Goal: Task Accomplishment & Management: Use online tool/utility

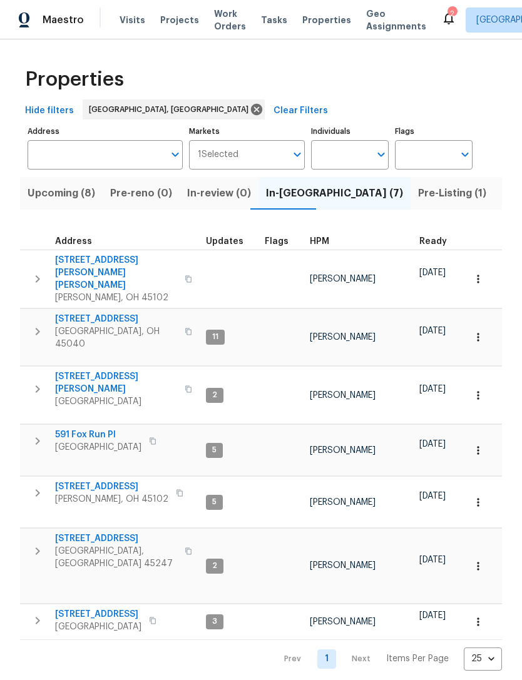
click at [119, 532] on span "[STREET_ADDRESS]" at bounding box center [116, 538] width 122 height 13
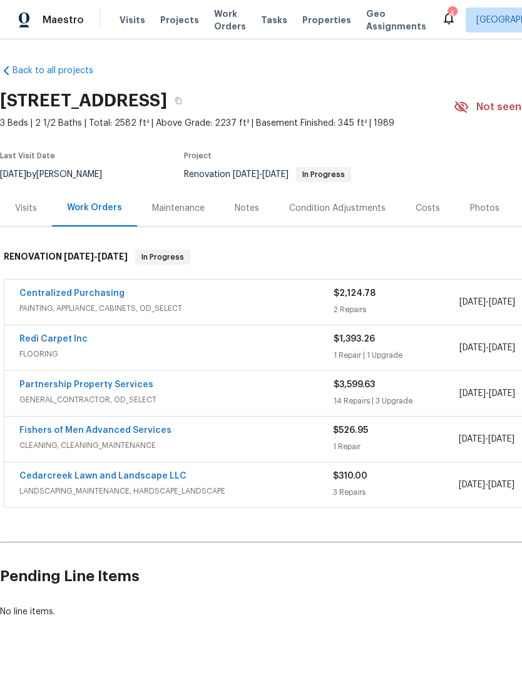
click at [111, 383] on link "Partnership Property Services" at bounding box center [86, 384] width 134 height 9
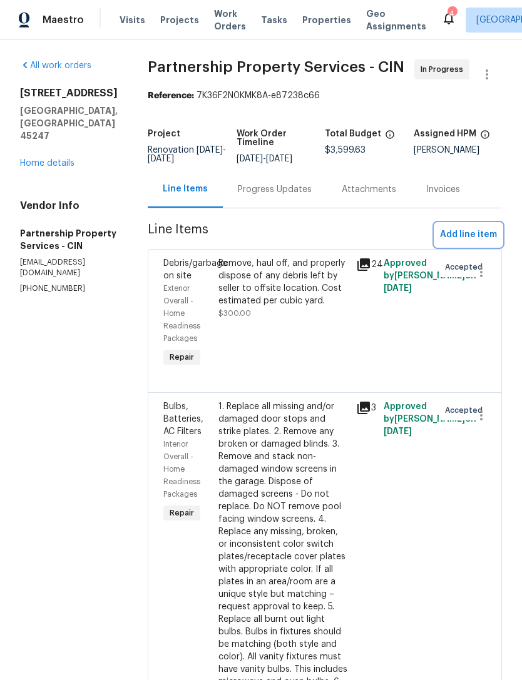
click at [481, 243] on span "Add line item" at bounding box center [468, 235] width 57 height 16
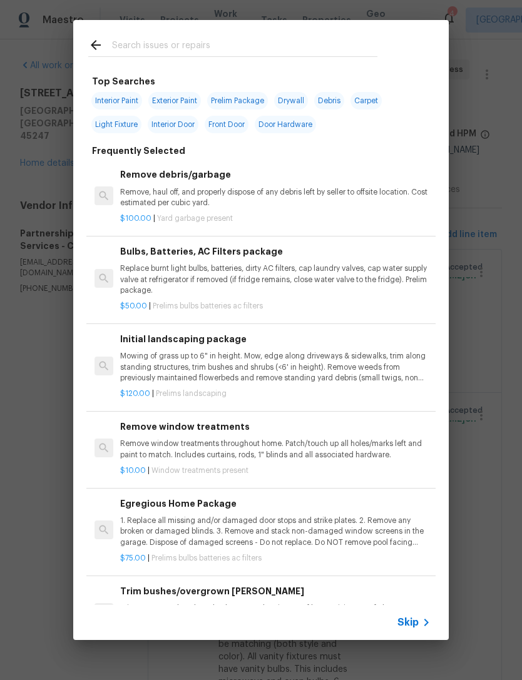
click at [273, 40] on input "text" at bounding box center [244, 47] width 265 height 19
type input "Water heater"
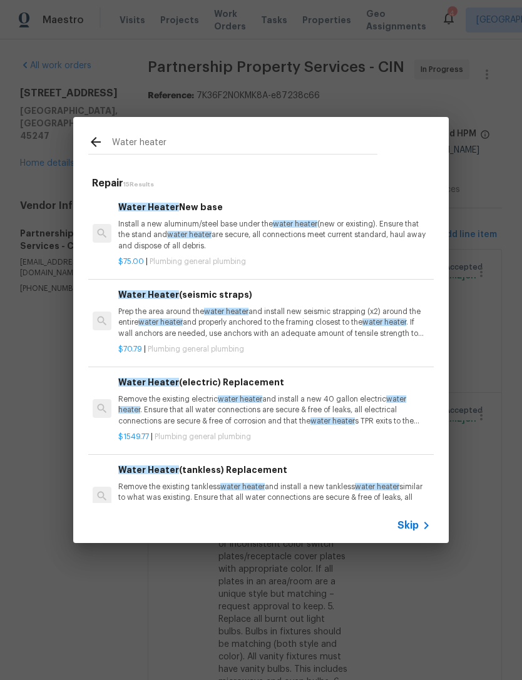
scroll to position [0, 2]
click at [372, 221] on p "Install a new aluminum/steel base under the water heater (new or existing). Ens…" at bounding box center [273, 235] width 310 height 32
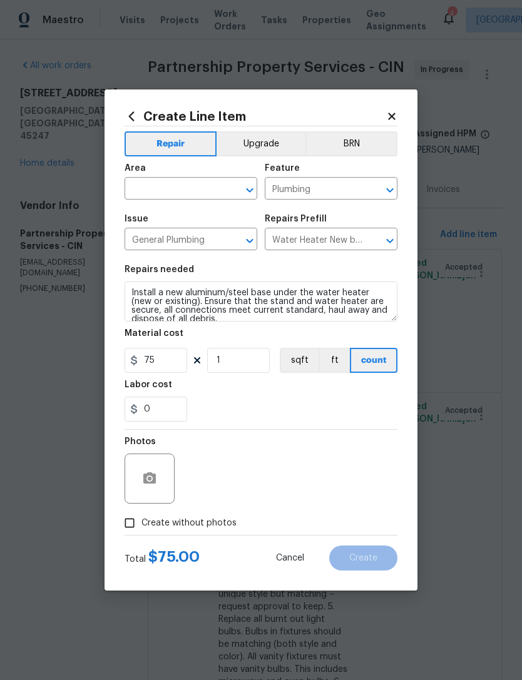
click at [188, 191] on input "text" at bounding box center [173, 189] width 98 height 19
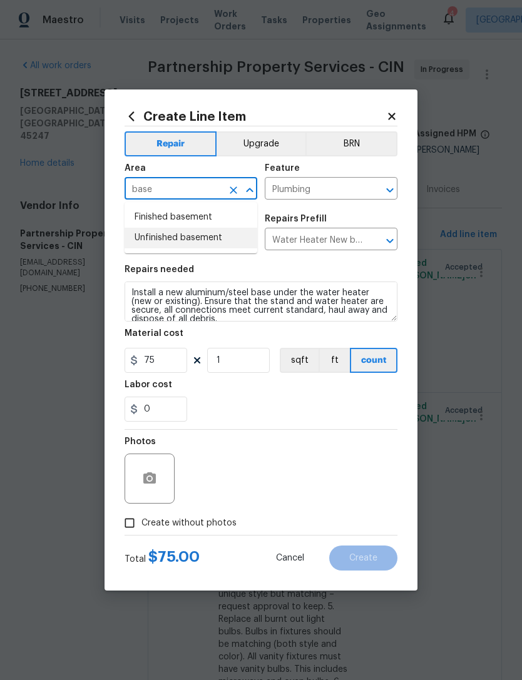
click at [182, 236] on li "Unfinished basement" at bounding box center [190, 238] width 133 height 21
type input "Unfinished basement"
click at [181, 236] on input "General Plumbing" at bounding box center [173, 240] width 98 height 19
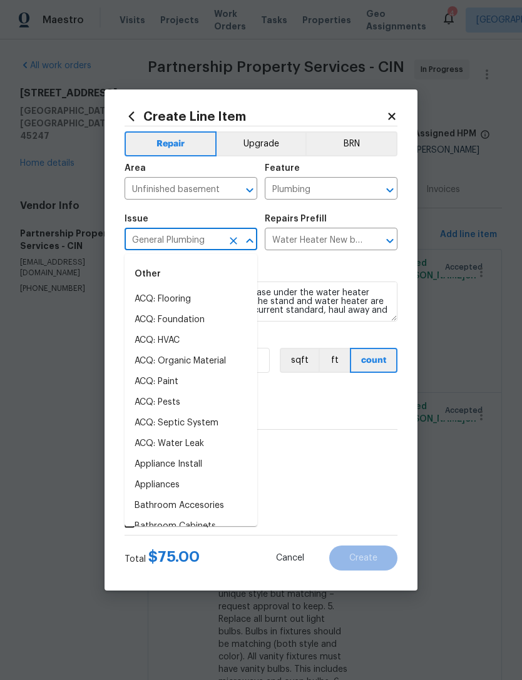
click at [340, 273] on div "Repairs needed" at bounding box center [260, 273] width 273 height 16
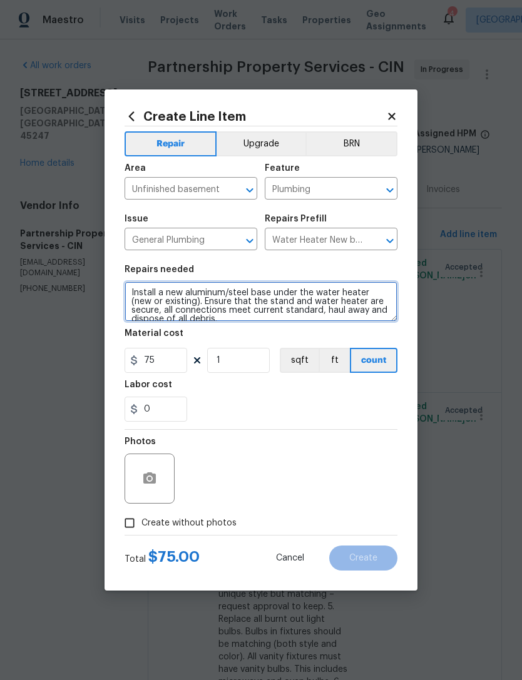
click at [128, 292] on textarea "Install a new aluminum/steel base under the water heater (new or existing). Ens…" at bounding box center [260, 301] width 273 height 40
click at [128, 291] on textarea "Install a new aluminum/steel base under the water heater (new or existing). Ens…" at bounding box center [260, 301] width 273 height 40
click at [138, 295] on textarea "Install a new aluminum/steel base under the water heater (new or existing). Ens…" at bounding box center [260, 301] width 273 height 40
click at [137, 295] on textarea "Install a new aluminum/steel base under the water heater (new or existing). Ens…" at bounding box center [260, 301] width 273 height 40
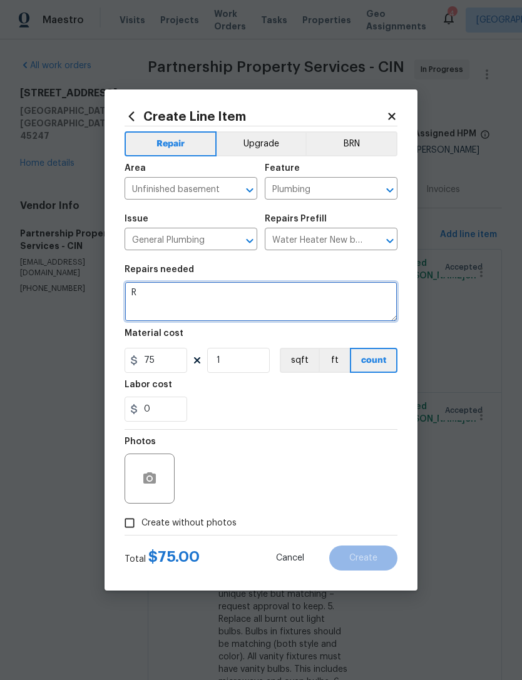
scroll to position [0, 0]
type textarea "Replace relief valve on water heater and add expansion tank"
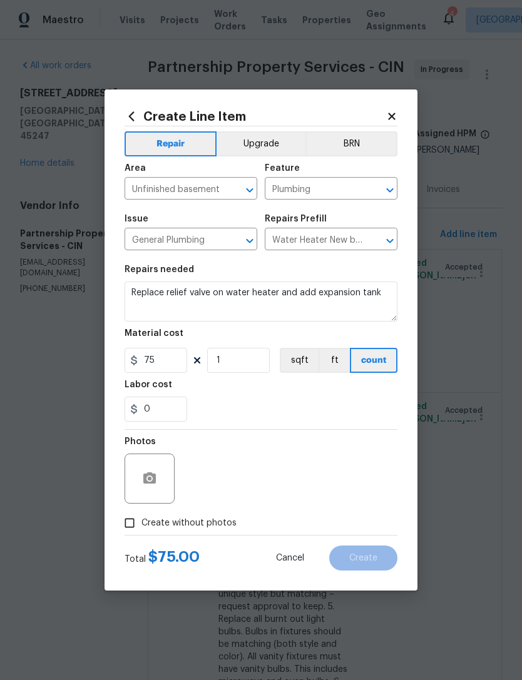
click at [365, 390] on div "Labor cost" at bounding box center [260, 388] width 273 height 16
click at [158, 365] on input "75" at bounding box center [155, 360] width 63 height 25
click at [145, 359] on input "75" at bounding box center [155, 360] width 63 height 25
click at [310, 416] on div "0" at bounding box center [260, 409] width 273 height 25
click at [162, 366] on input "375" at bounding box center [155, 360] width 63 height 25
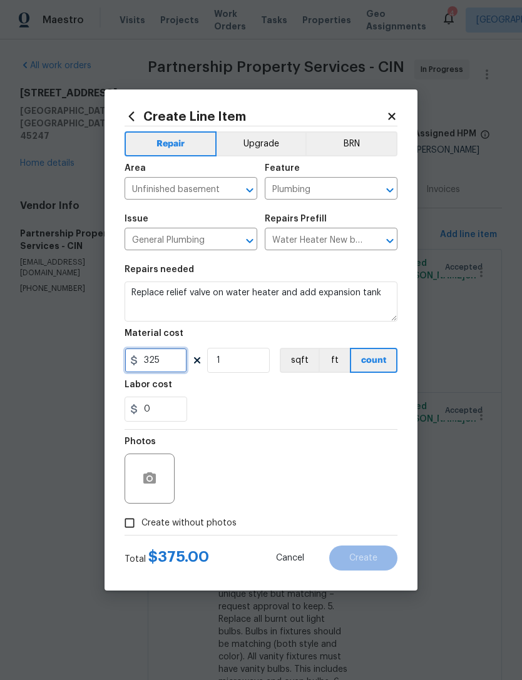
type input "325"
click at [253, 427] on section "Repairs needed Replace relief valve on water heater and add expansion tank Mate…" at bounding box center [260, 343] width 273 height 171
click at [156, 479] on icon "button" at bounding box center [149, 478] width 15 height 15
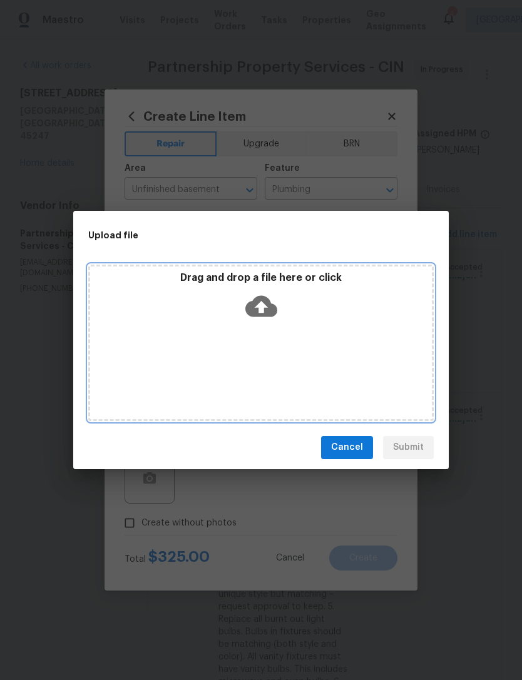
click at [385, 335] on div "Drag and drop a file here or click" at bounding box center [260, 343] width 345 height 156
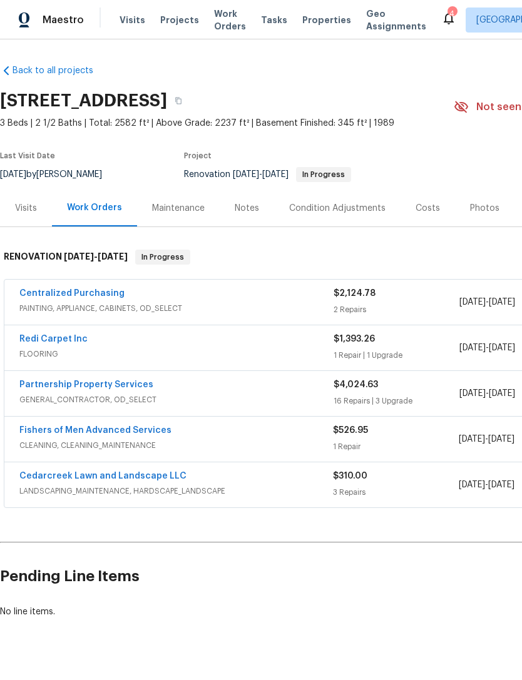
click at [251, 210] on div "Notes" at bounding box center [247, 208] width 24 height 13
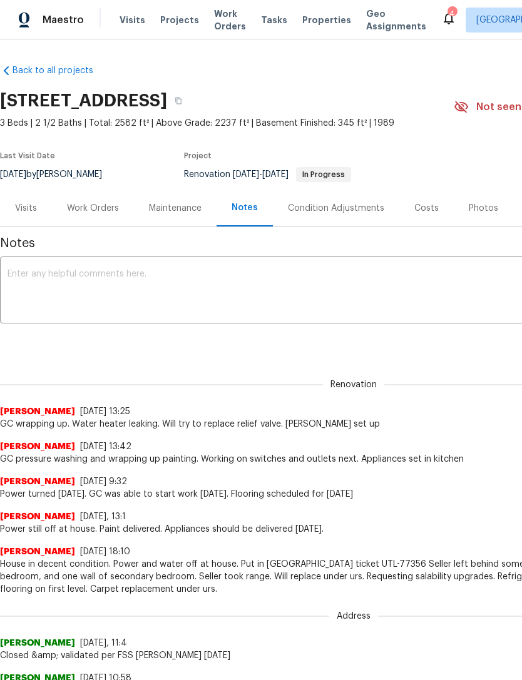
click at [245, 291] on textarea at bounding box center [354, 292] width 692 height 44
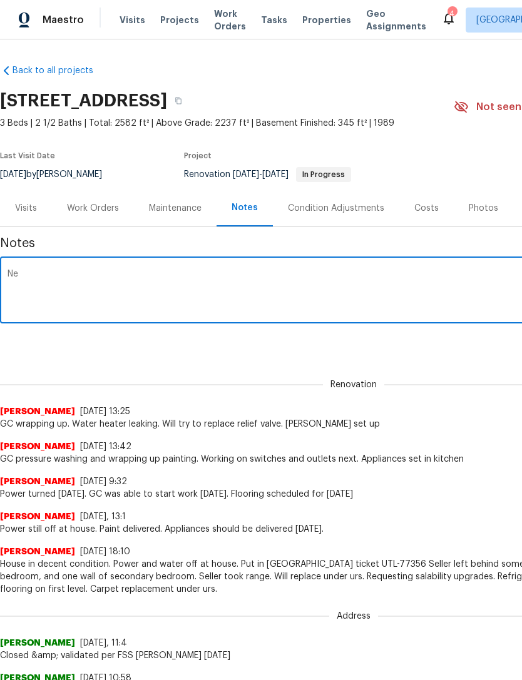
type textarea "N"
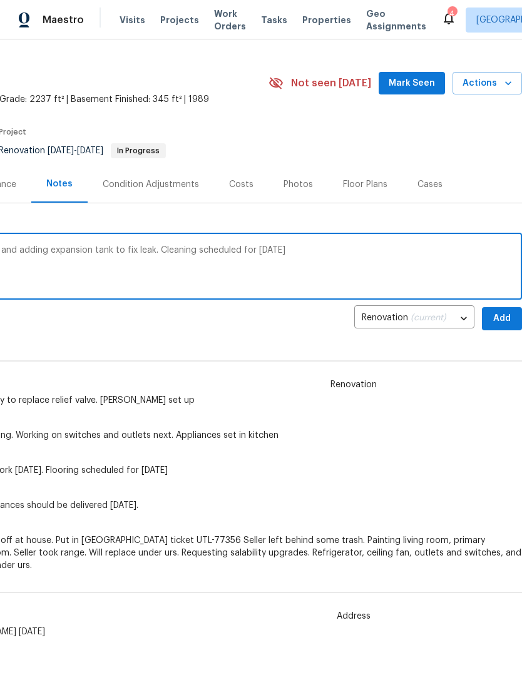
scroll to position [24, 185]
type textarea "Water heater leaking. Replacing relief valve and adding expansion tank to fix l…"
click at [499, 318] on span "Add" at bounding box center [502, 318] width 20 height 16
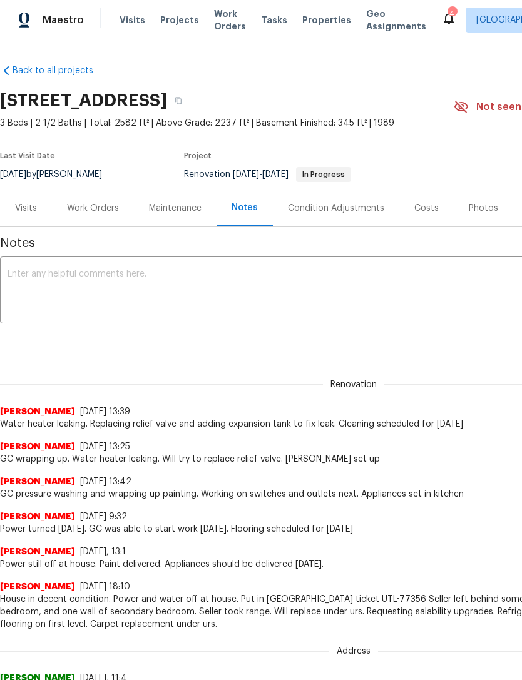
scroll to position [0, 0]
click at [174, 19] on span "Projects" at bounding box center [179, 20] width 39 height 13
